Goal: Information Seeking & Learning: Learn about a topic

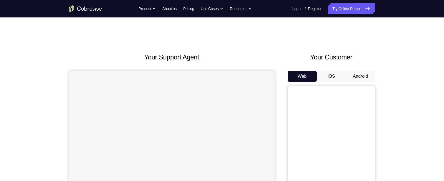
click at [333, 76] on button "iOS" at bounding box center [330, 76] width 29 height 11
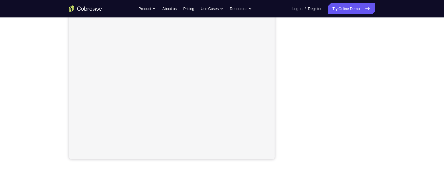
scroll to position [95, 0]
click at [417, 61] on div "Your Support Agent Your Customer Web iOS Android Next Steps We’d be happy to gi…" at bounding box center [222, 103] width 444 height 360
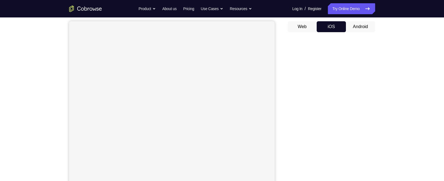
scroll to position [49, 0]
click at [357, 30] on button "Android" at bounding box center [360, 27] width 29 height 11
